Goal: Task Accomplishment & Management: Use online tool/utility

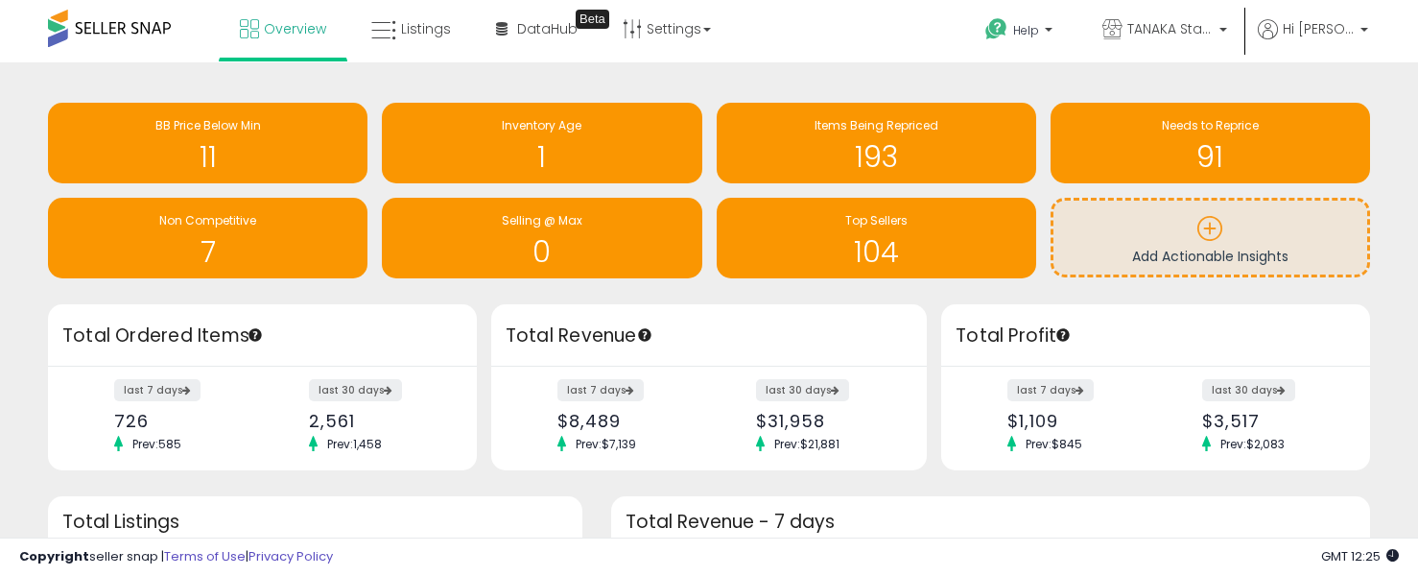
click at [523, 138] on div "1" at bounding box center [541, 145] width 300 height 56
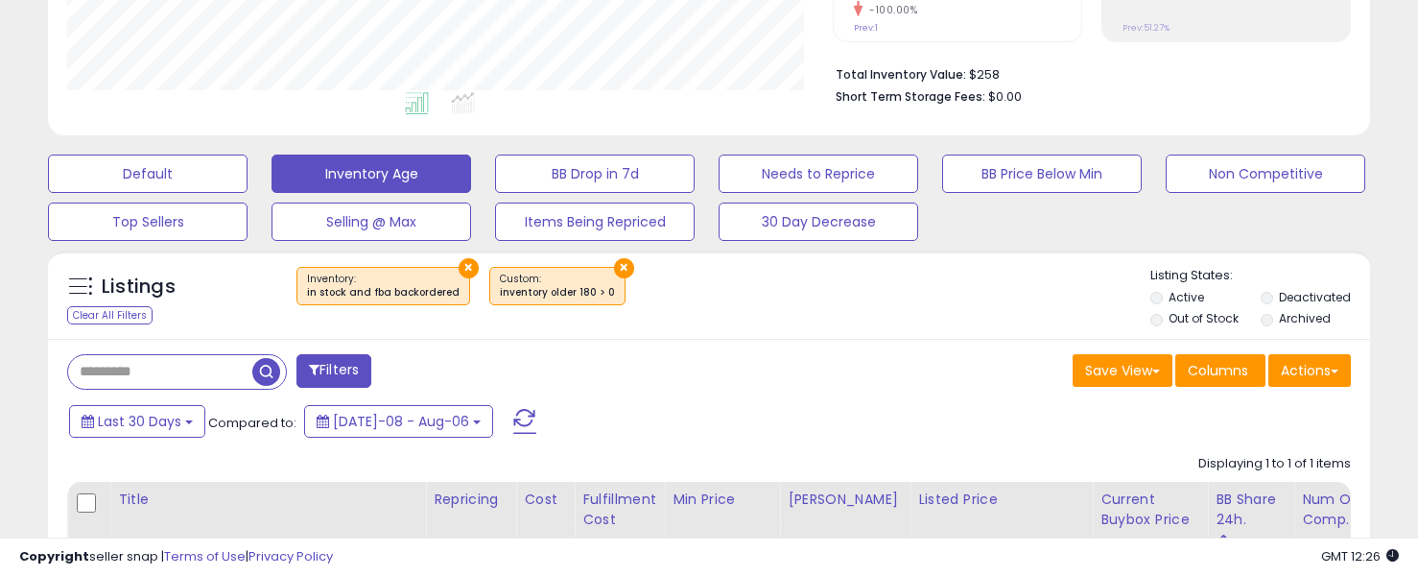
scroll to position [451, 0]
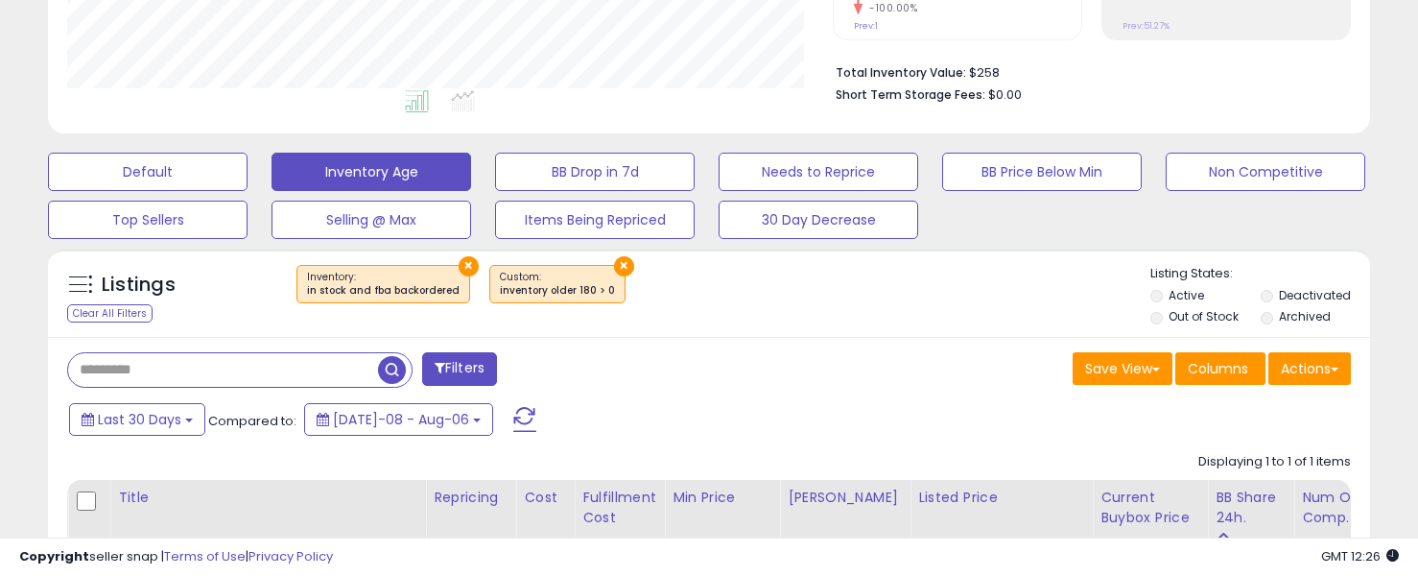
click at [208, 369] on input "text" at bounding box center [223, 370] width 310 height 34
type input "*"
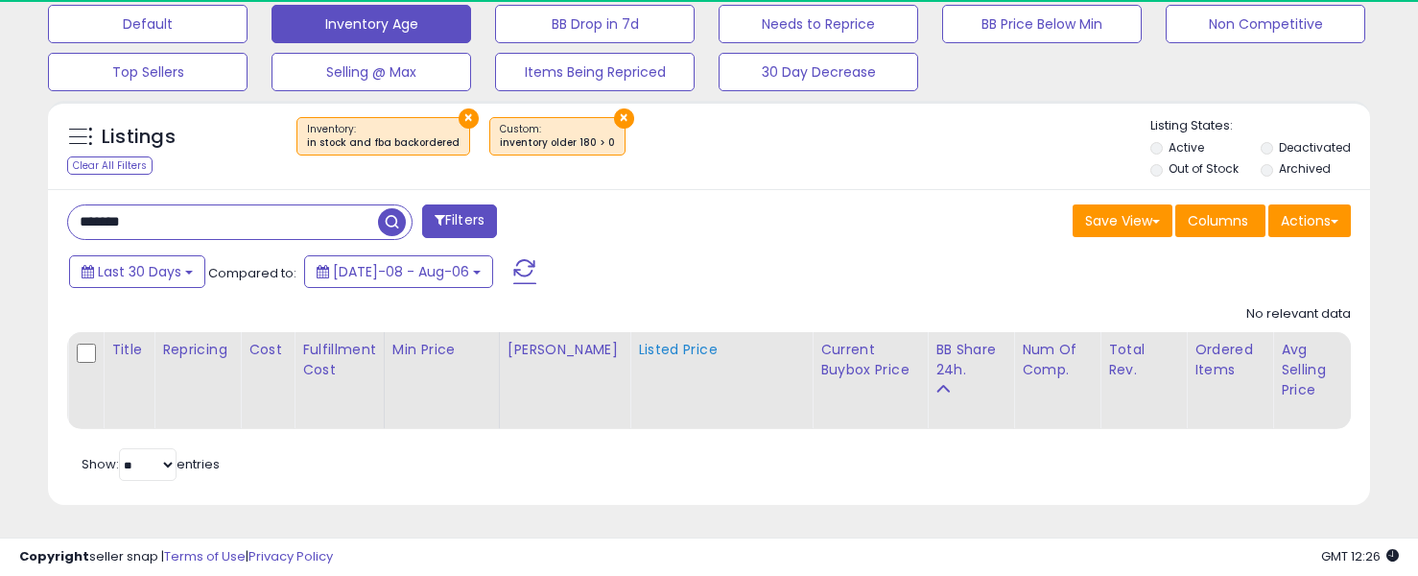
scroll to position [594, 0]
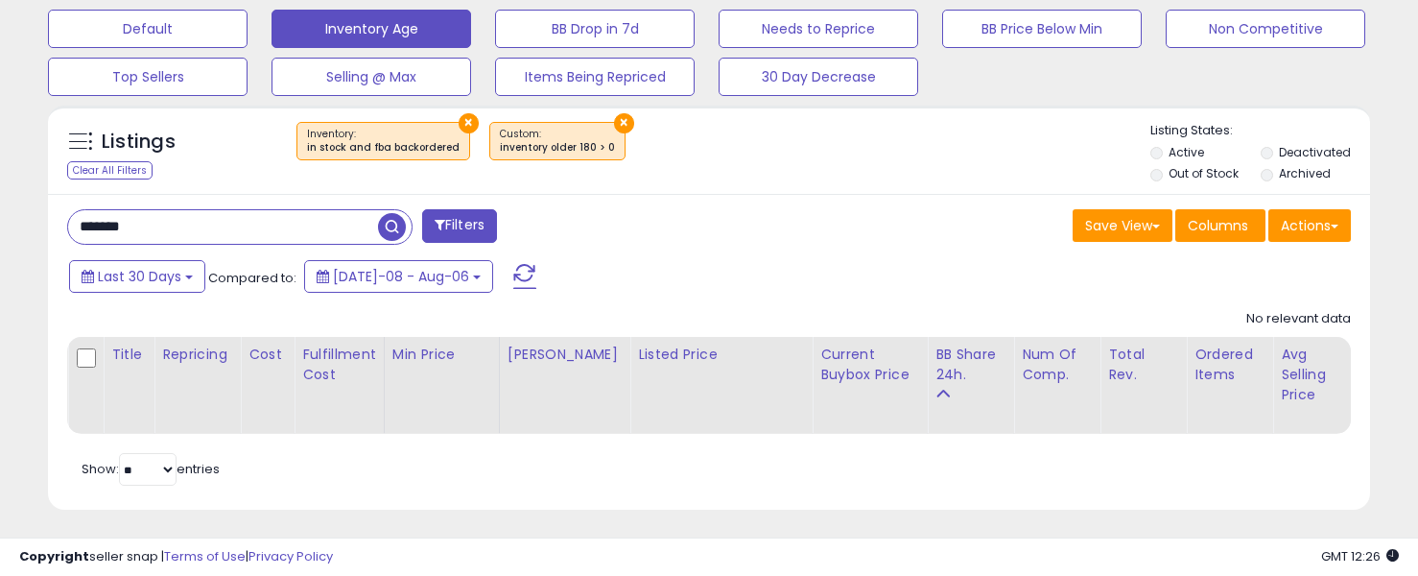
click at [288, 216] on input "*******" at bounding box center [223, 227] width 310 height 34
type input "*"
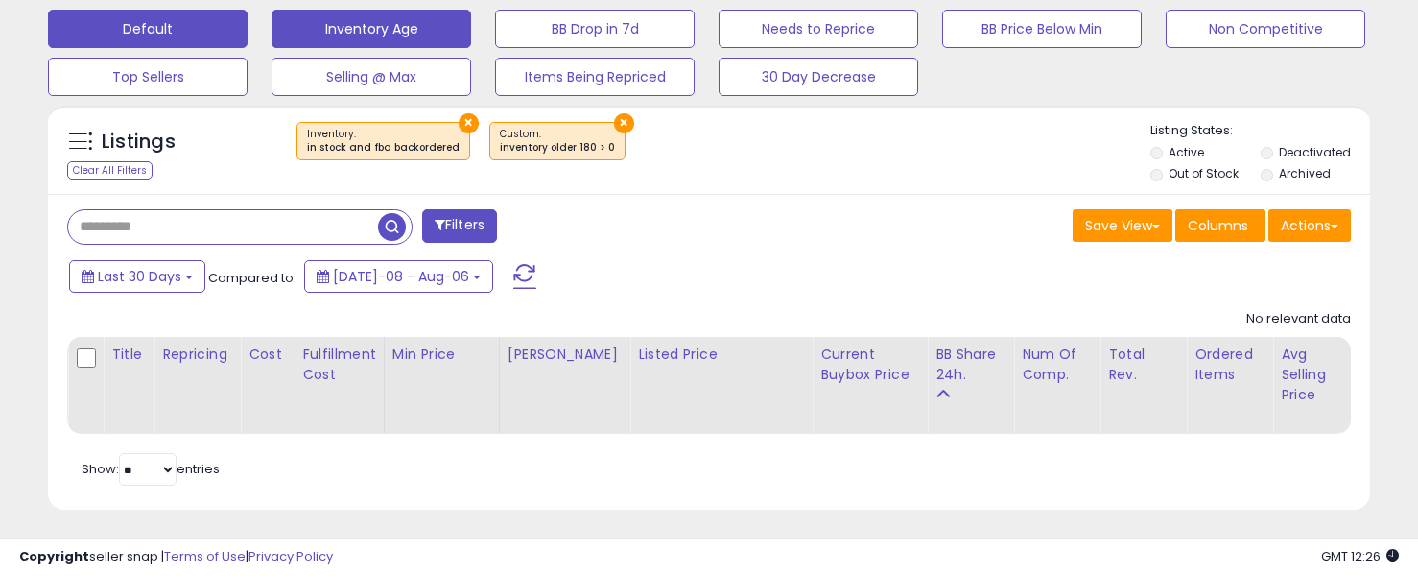
click at [94, 27] on button "Default" at bounding box center [148, 29] width 200 height 38
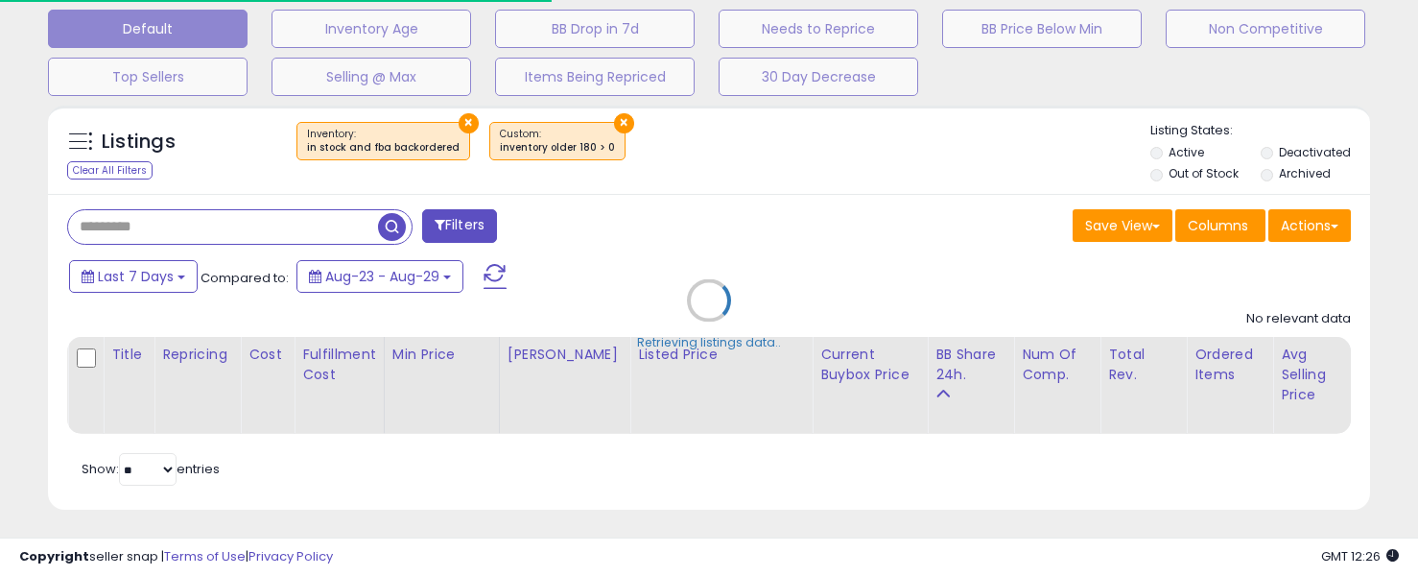
click at [148, 227] on div "Retrieving listings data.." at bounding box center [709, 314] width 1351 height 437
click at [154, 214] on div "Retrieving listings data.." at bounding box center [709, 314] width 1351 height 437
click at [152, 225] on div "Retrieving listings data.." at bounding box center [709, 314] width 1351 height 437
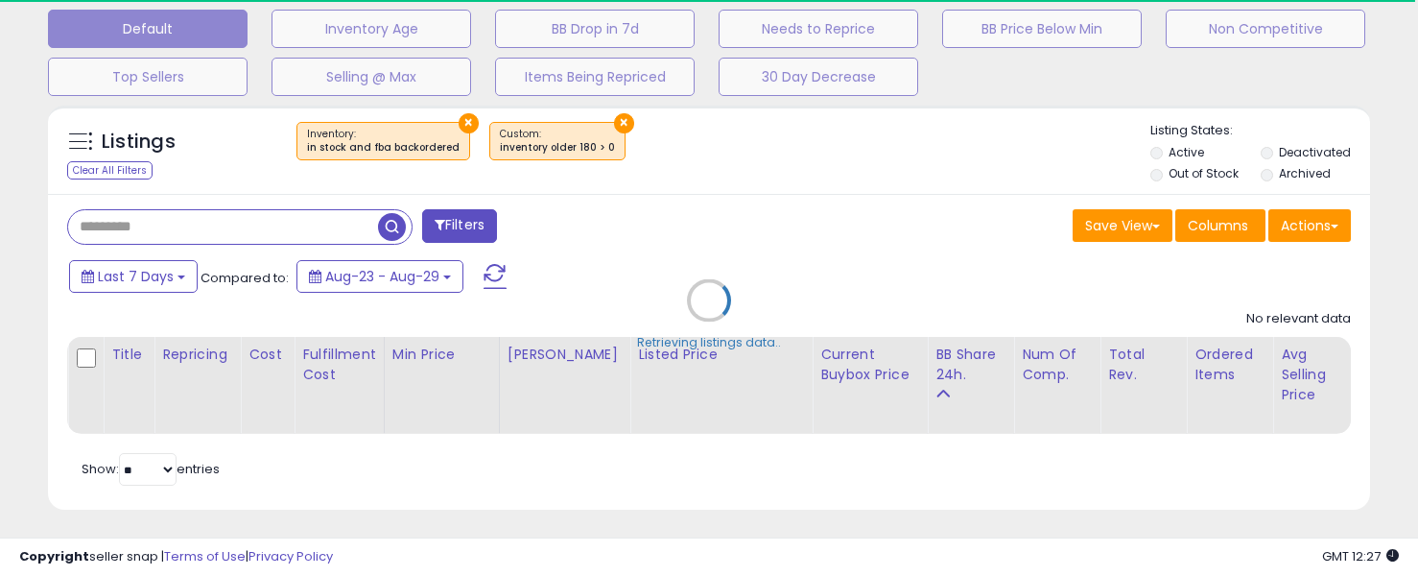
click at [152, 225] on div "Retrieving listings data.." at bounding box center [709, 314] width 1351 height 437
